Goal: Task Accomplishment & Management: Complete application form

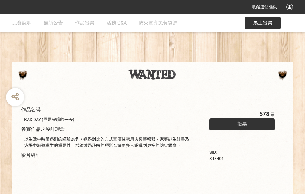
click at [290, 13] on div "收藏這個活動" at bounding box center [152, 7] width 305 height 14
click at [189, 59] on div "作品名稱 BAD DAY (需要守護的一天) 參賽作品之設計理念 以生活中時常遇到的經驗為例，透過對比的方式宣傳住宅用火災警報器、家庭逃生計畫及火場中避難求生…" at bounding box center [152, 141] width 305 height 254
click at [240, 122] on span "投票" at bounding box center [242, 124] width 10 height 6
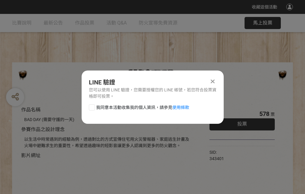
click at [91, 106] on div at bounding box center [92, 107] width 6 height 6
checkbox input "true"
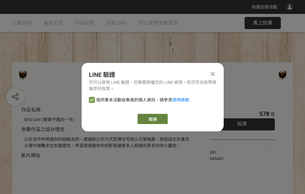
click at [152, 119] on link "繼續" at bounding box center [152, 119] width 30 height 10
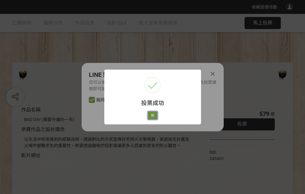
click at [151, 114] on button "好" at bounding box center [153, 115] width 10 height 8
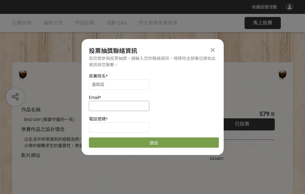
click at [121, 105] on input at bounding box center [119, 106] width 60 height 10
type input "[EMAIL_ADDRESS][DOMAIN_NAME]"
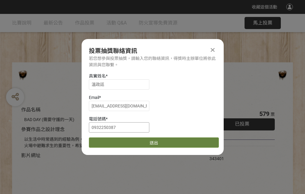
type input "0932250387"
click at [106, 140] on button "送出" at bounding box center [154, 142] width 130 height 10
